Goal: Contribute content: Contribute content

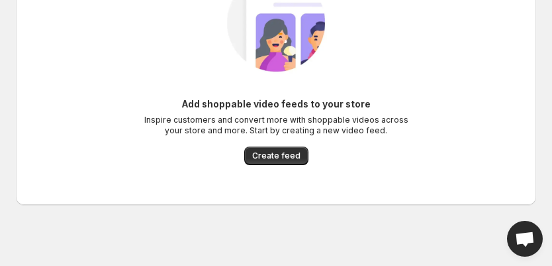
scroll to position [100, 0]
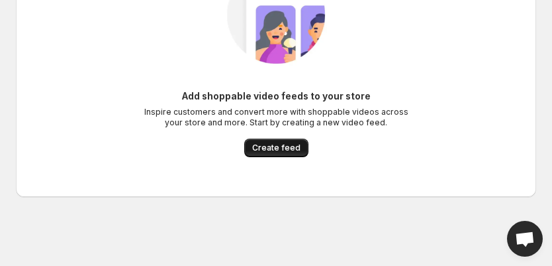
click at [272, 146] on span "Create feed" at bounding box center [276, 147] width 48 height 11
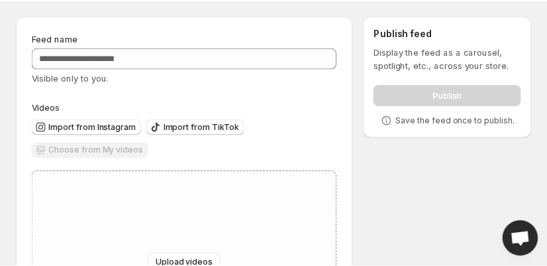
scroll to position [53, 0]
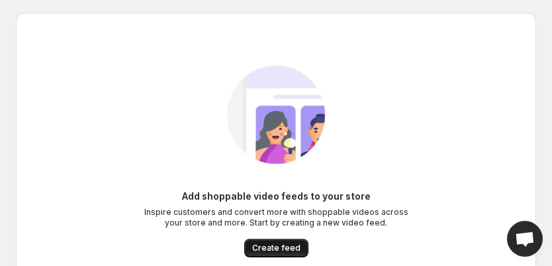
click at [272, 241] on button "Create feed" at bounding box center [276, 247] width 64 height 19
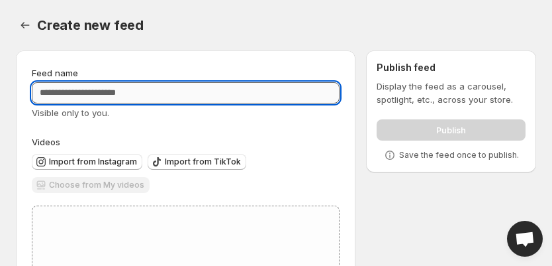
click at [191, 91] on input "Feed name" at bounding box center [186, 92] width 308 height 21
paste input "**********"
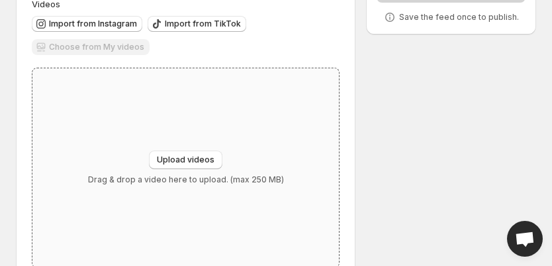
scroll to position [119, 0]
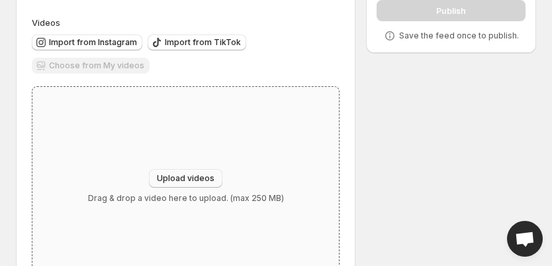
type input "**********"
click at [199, 178] on span "Upload videos" at bounding box center [186, 178] width 58 height 11
type input "**********"
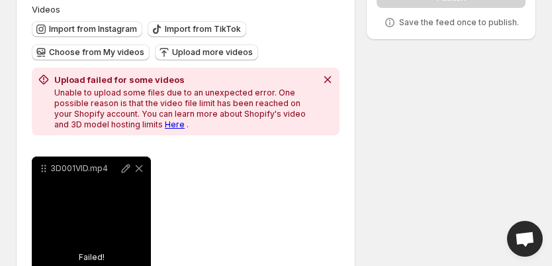
scroll to position [172, 0]
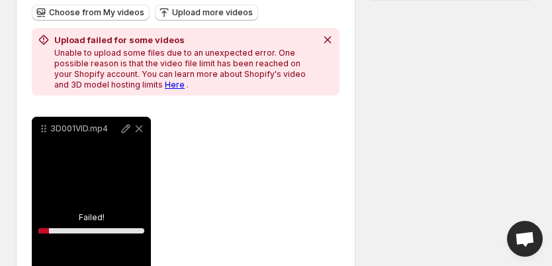
click at [516, 230] on span "Open chat" at bounding box center [525, 239] width 36 height 36
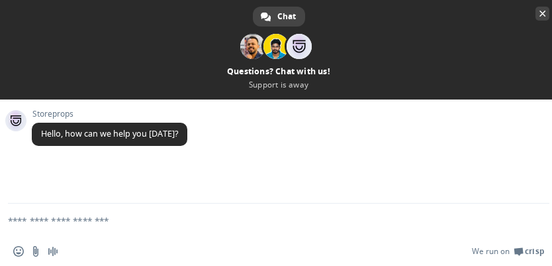
click at [539, 11] on span "Close chat" at bounding box center [543, 14] width 14 height 14
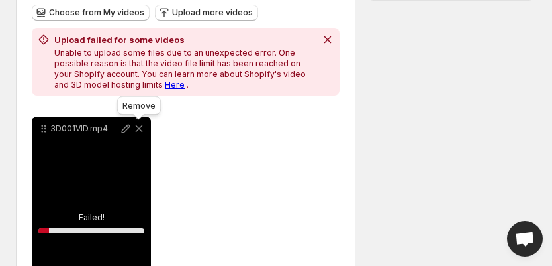
click at [137, 129] on icon at bounding box center [138, 128] width 13 height 13
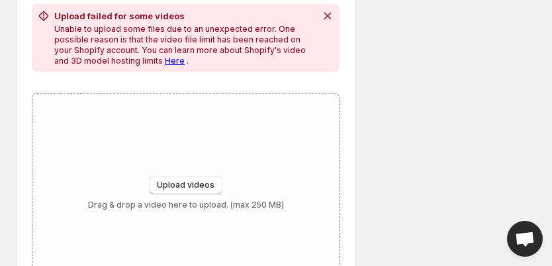
scroll to position [256, 0]
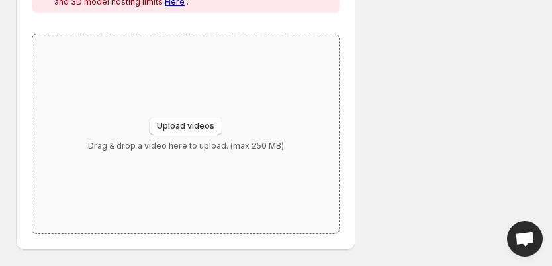
click at [194, 114] on div "Upload videos Drag & drop a video here to upload. (max 250 MB)" at bounding box center [185, 133] width 307 height 199
click at [167, 121] on span "Upload videos" at bounding box center [186, 126] width 58 height 11
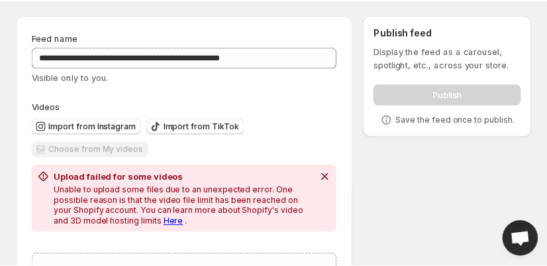
scroll to position [53, 0]
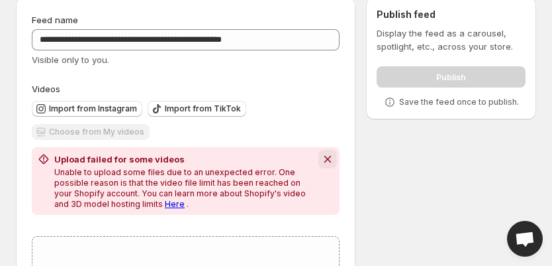
click at [330, 156] on icon "Dismiss notification" at bounding box center [327, 158] width 13 height 13
